Goal: Task Accomplishment & Management: Use online tool/utility

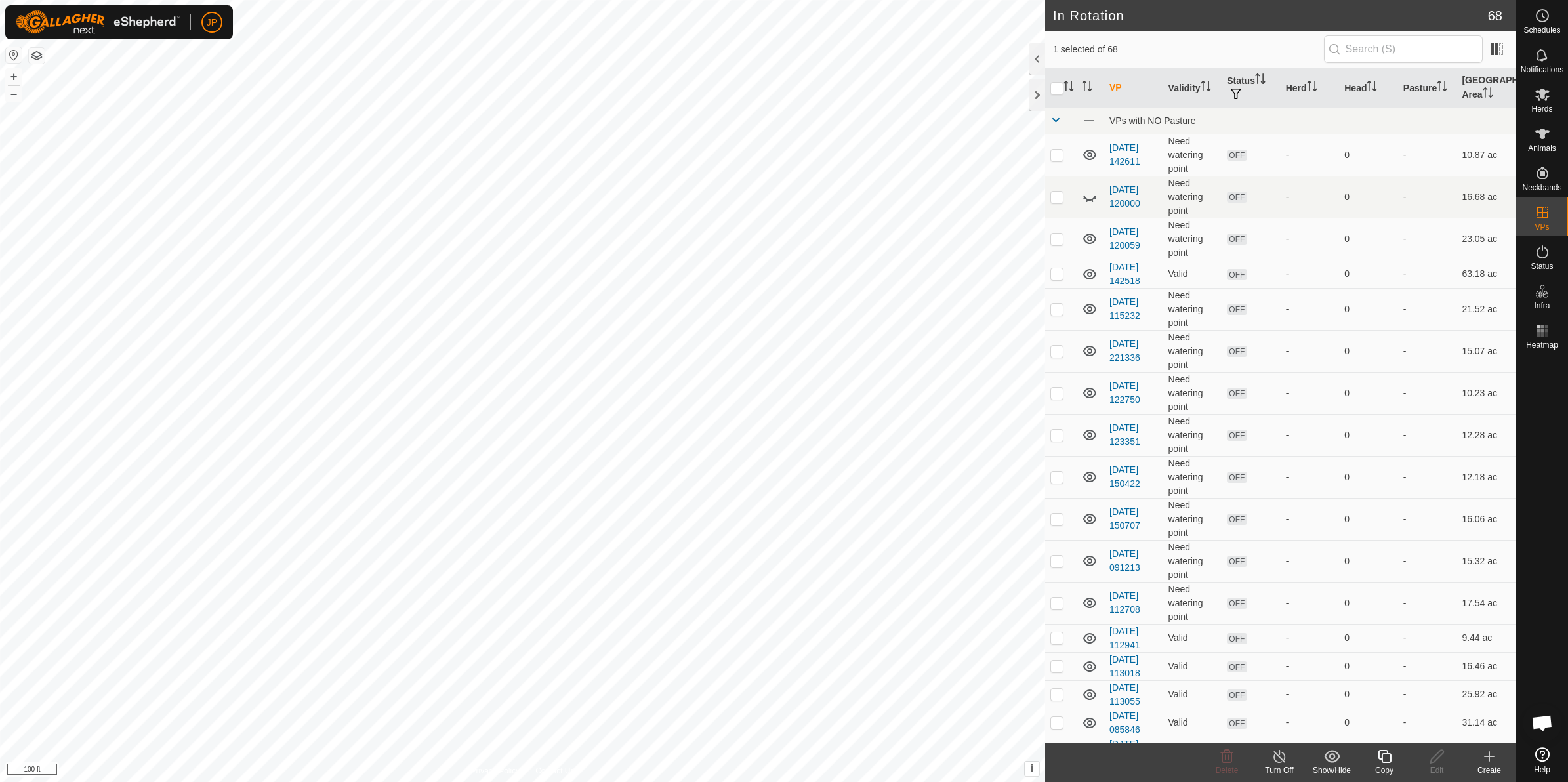
click at [1382, 759] on icon at bounding box center [1384, 757] width 13 height 13
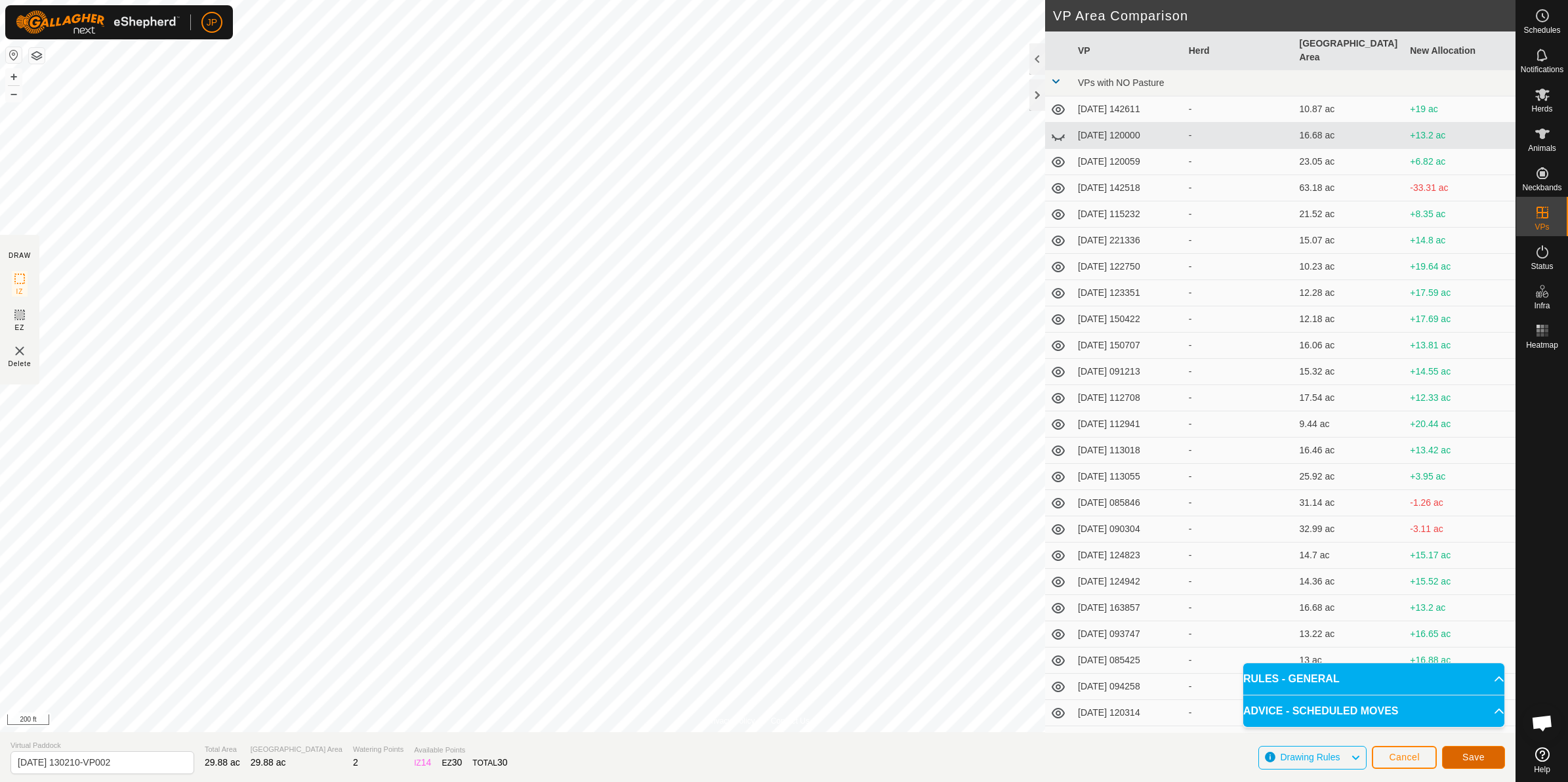
click at [1485, 753] on button "Save" at bounding box center [1473, 758] width 63 height 23
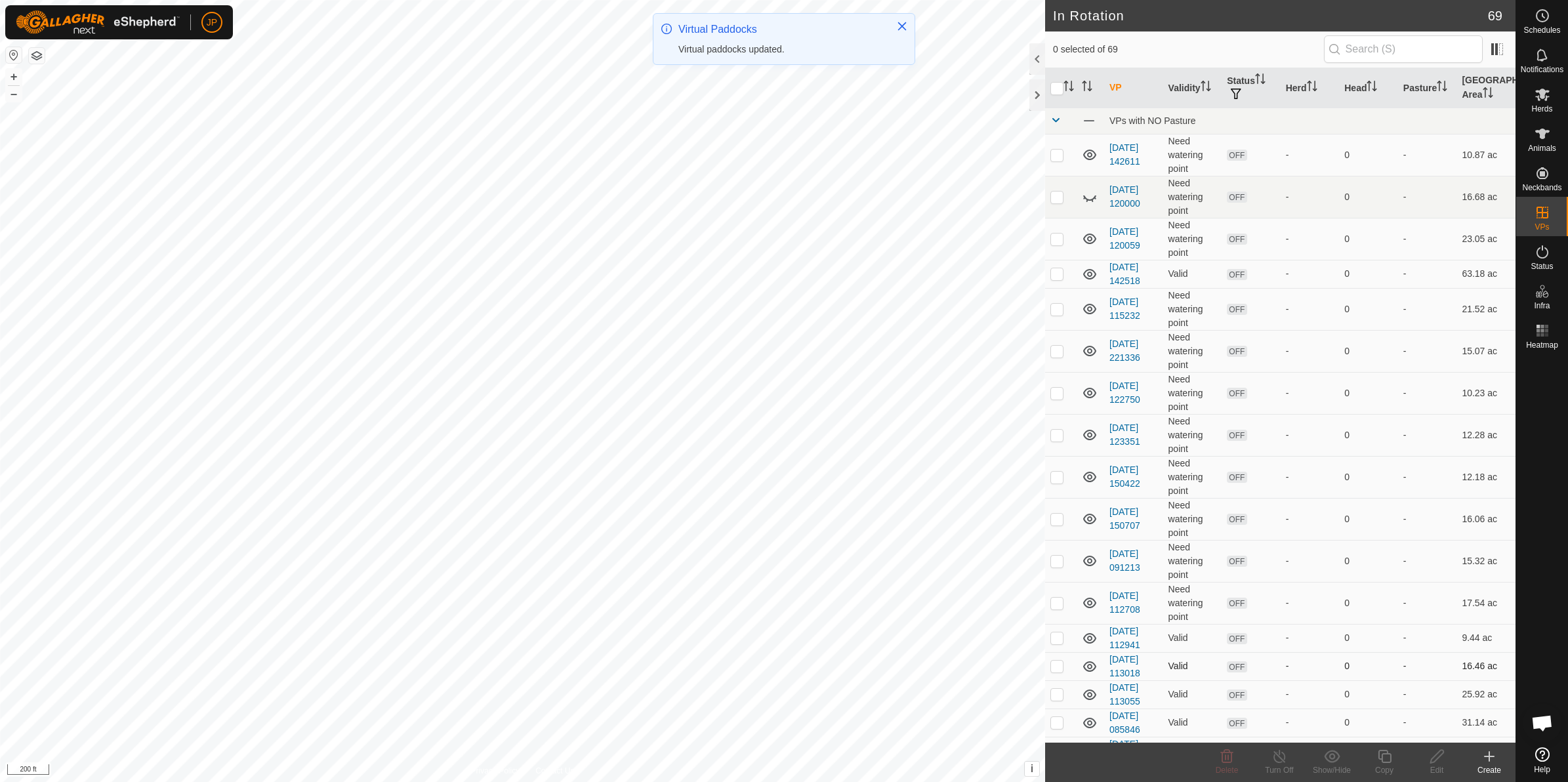
checkbox input "true"
click at [1544, 94] on icon at bounding box center [1543, 94] width 14 height 12
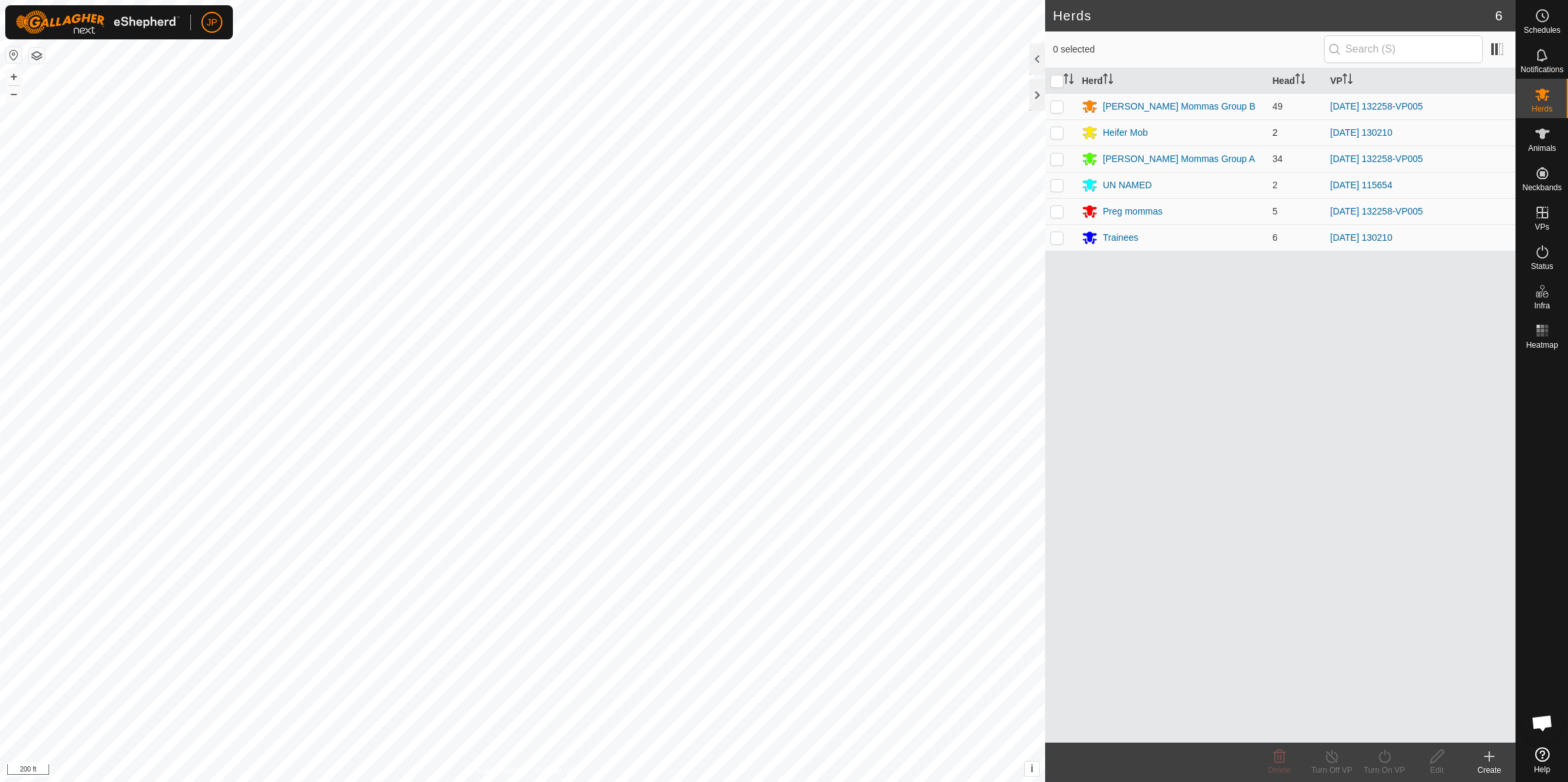
click at [1056, 126] on td at bounding box center [1061, 132] width 32 height 26
checkbox input "true"
click at [1057, 237] on p-checkbox at bounding box center [1057, 238] width 13 height 11
checkbox input "true"
click at [1382, 765] on div "Turn On VP" at bounding box center [1384, 770] width 53 height 12
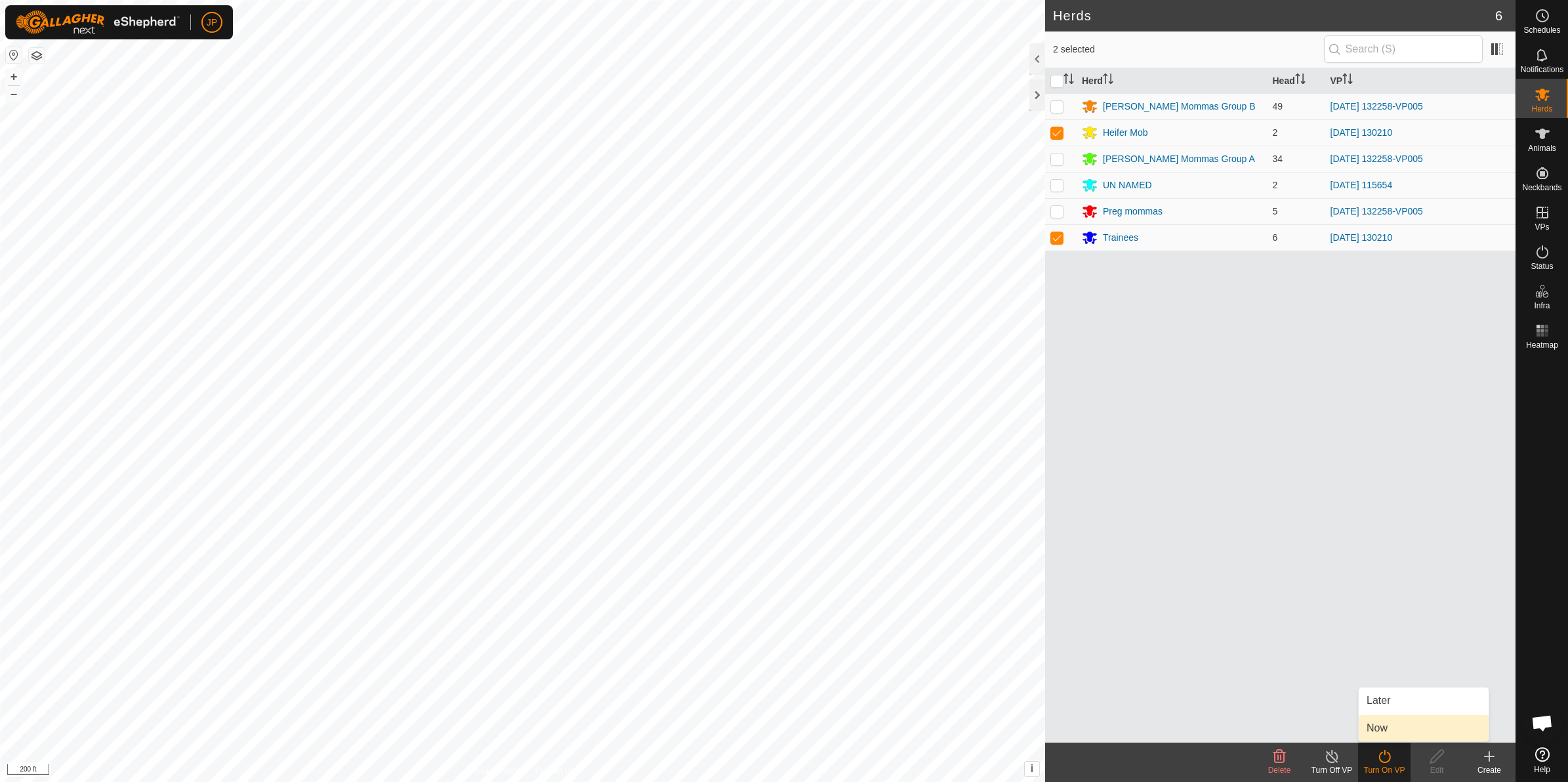
click at [1397, 720] on link "Now" at bounding box center [1424, 728] width 130 height 26
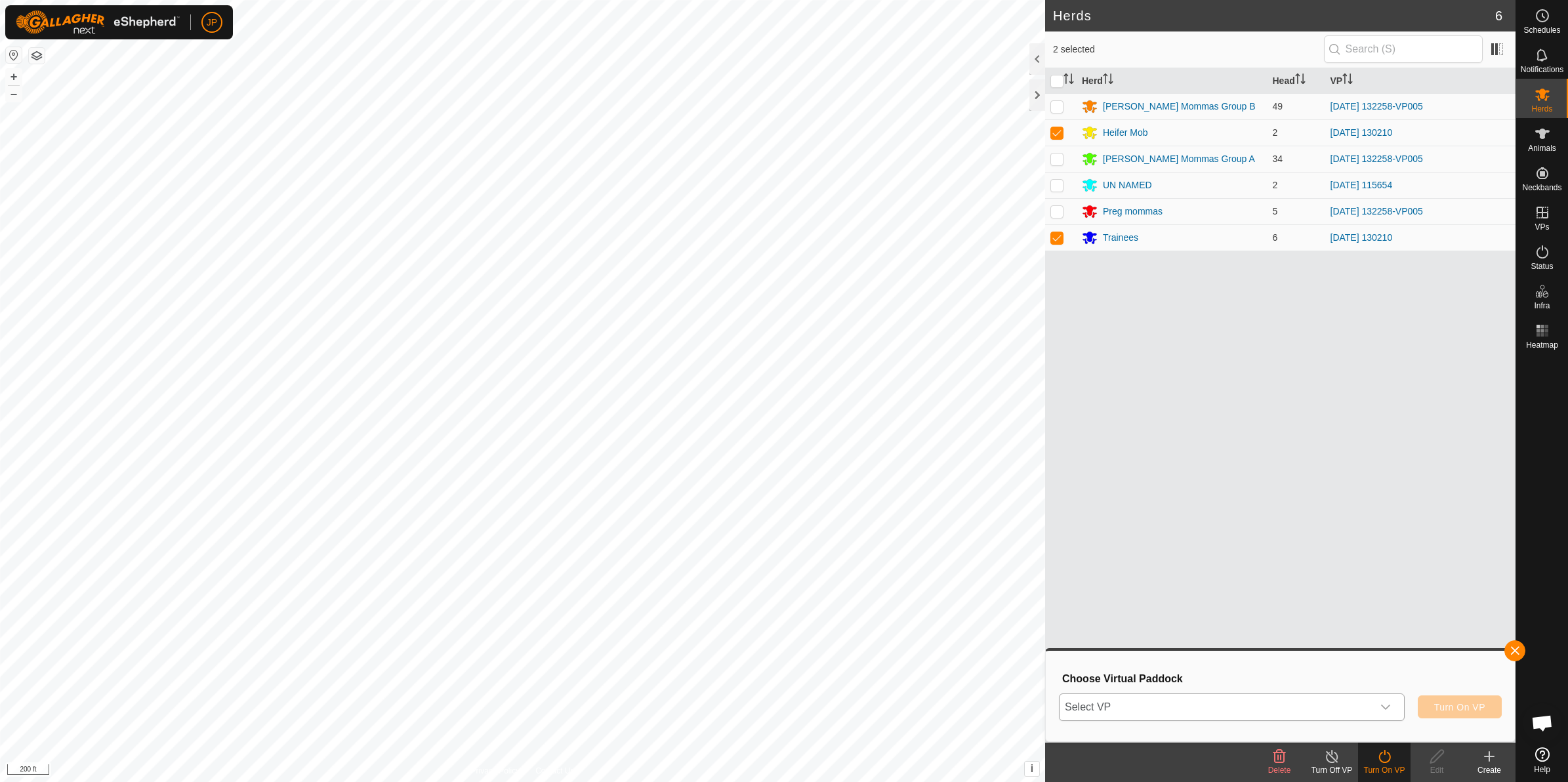
click at [1283, 703] on span "Select VP" at bounding box center [1216, 707] width 313 height 26
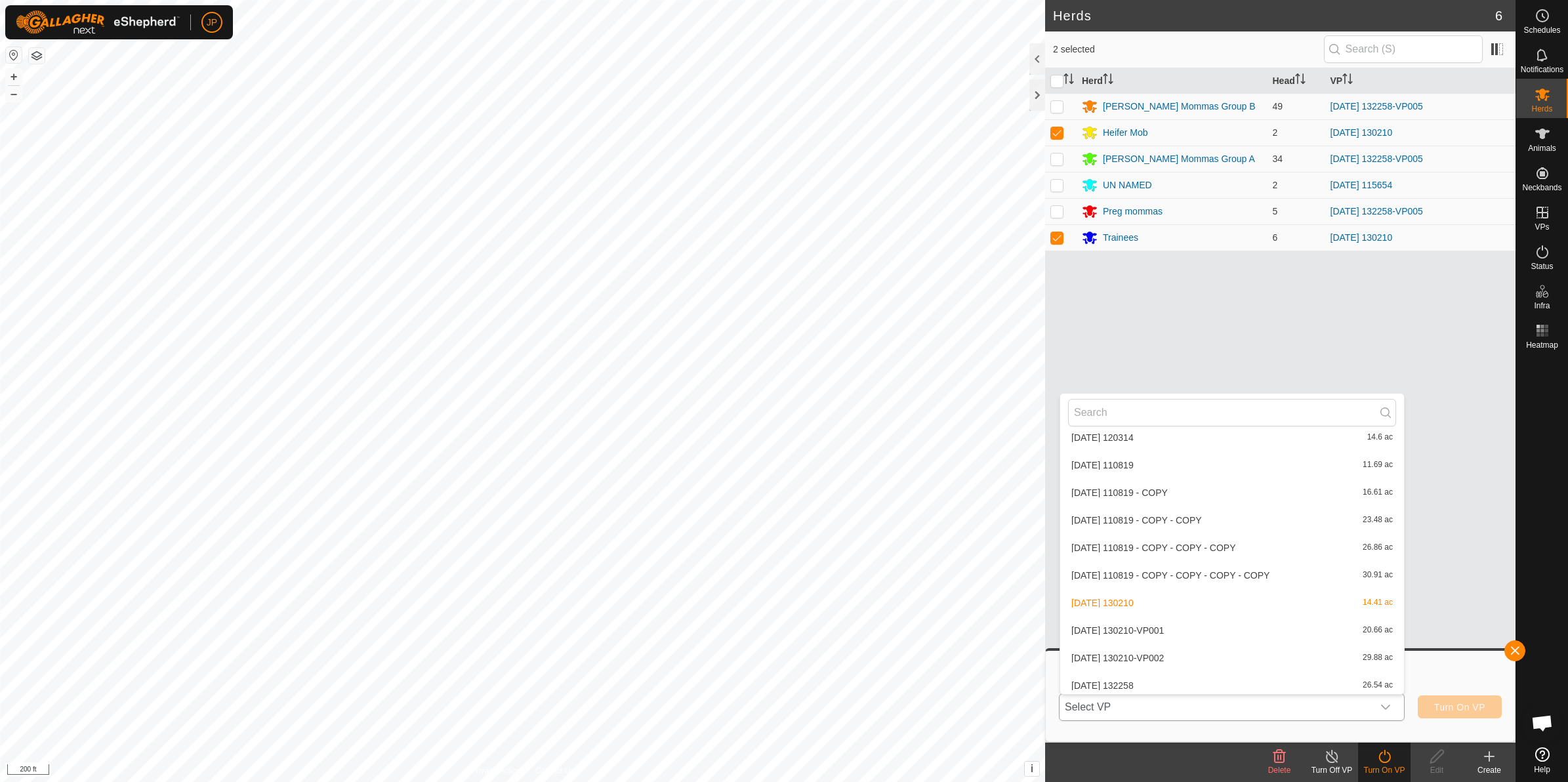
scroll to position [670, 0]
click at [1189, 655] on li "[DATE] 130210-VP002 29.88 ac" at bounding box center [1233, 660] width 344 height 26
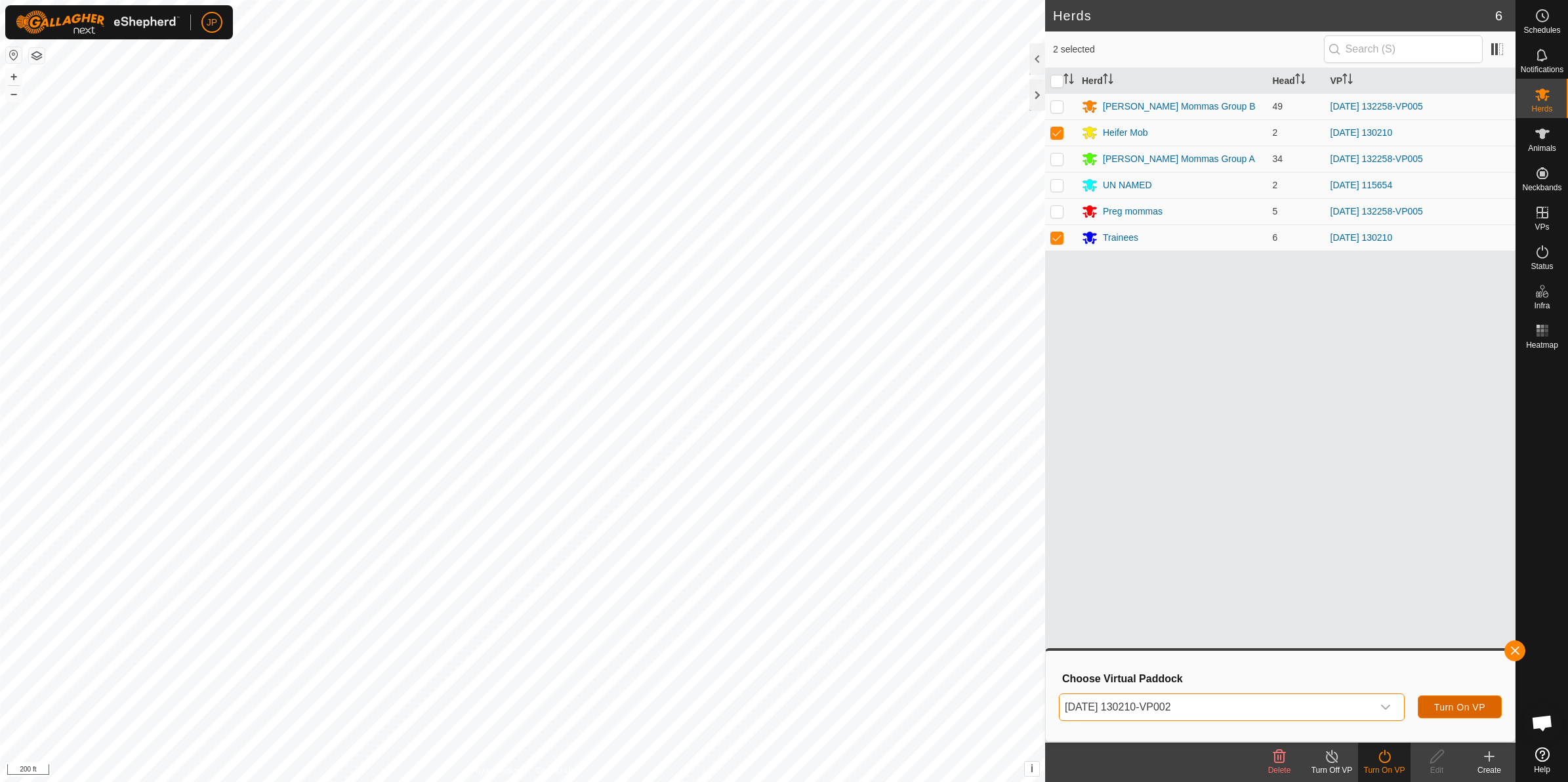
click at [1448, 703] on span "Turn On VP" at bounding box center [1459, 707] width 51 height 11
